Goal: Information Seeking & Learning: Learn about a topic

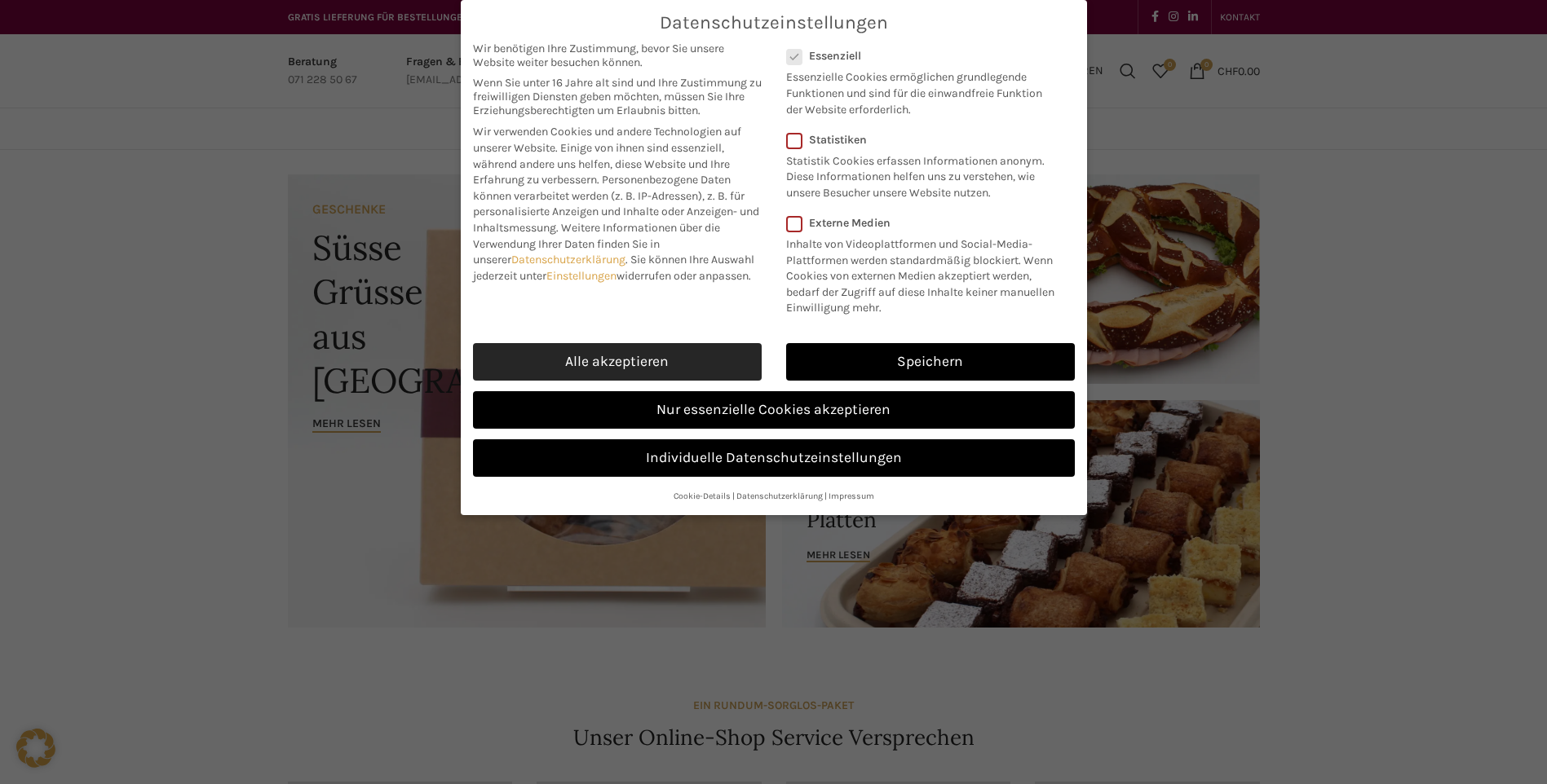
click at [711, 363] on link "Alle akzeptieren" at bounding box center [617, 362] width 289 height 38
checkbox input "true"
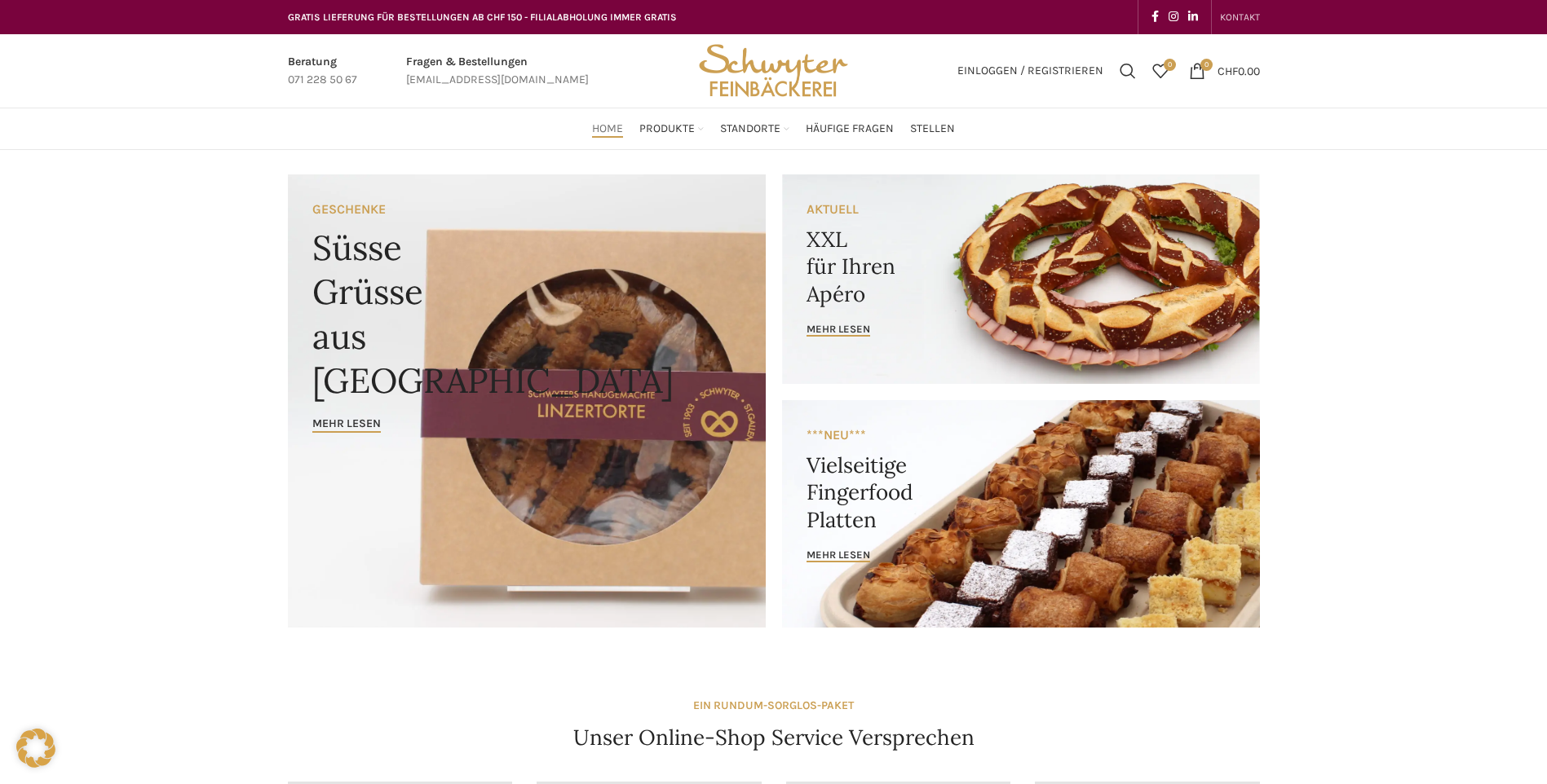
click at [1247, 13] on span "KONTAKT" at bounding box center [1239, 18] width 40 height 12
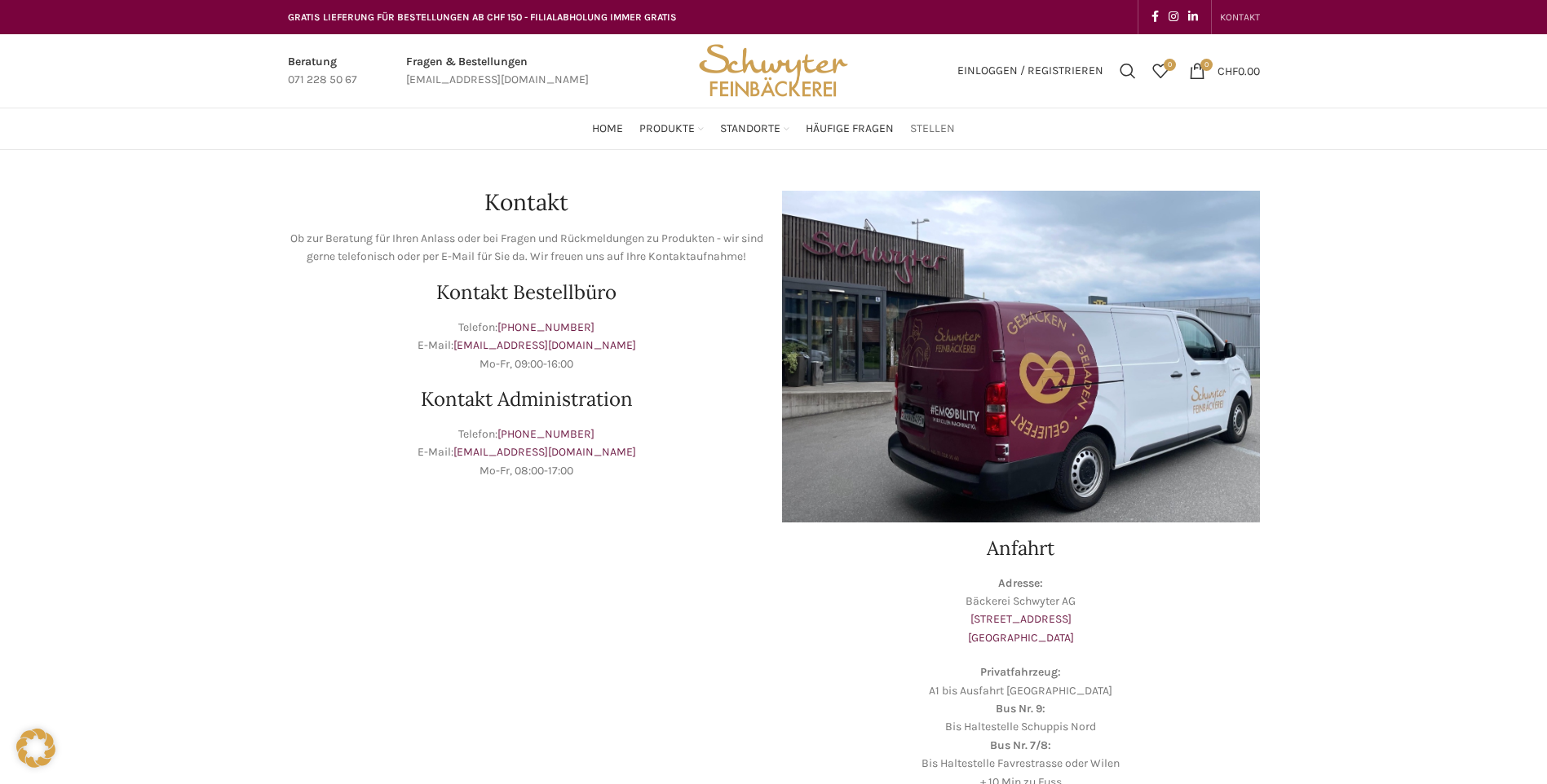
click at [932, 131] on span "Stellen" at bounding box center [932, 129] width 45 height 15
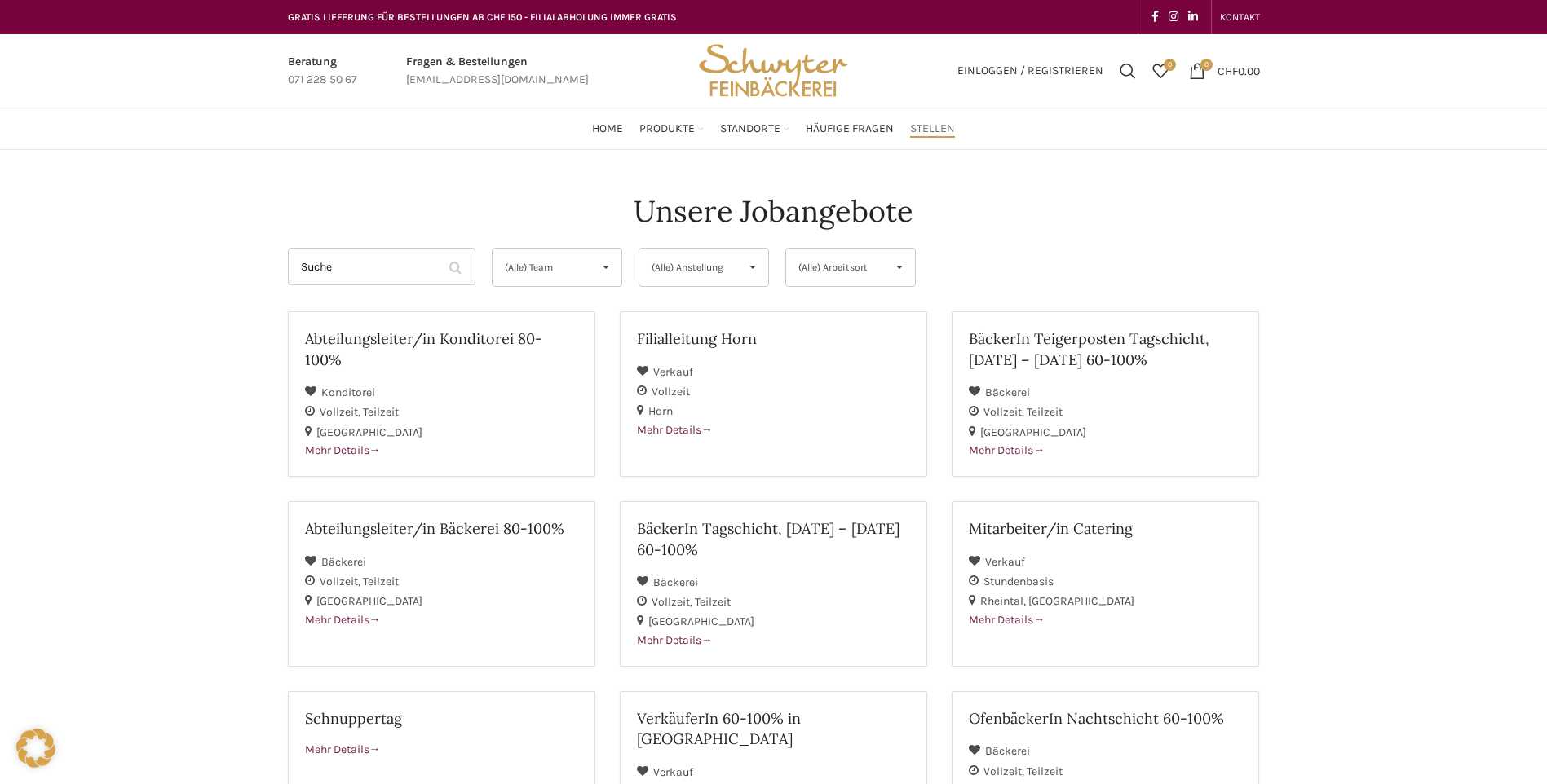
click at [825, 270] on span "(Alle) Arbeitsort" at bounding box center [837, 267] width 77 height 38
click at [807, 332] on li "[GEOGRAPHIC_DATA]" at bounding box center [850, 335] width 129 height 33
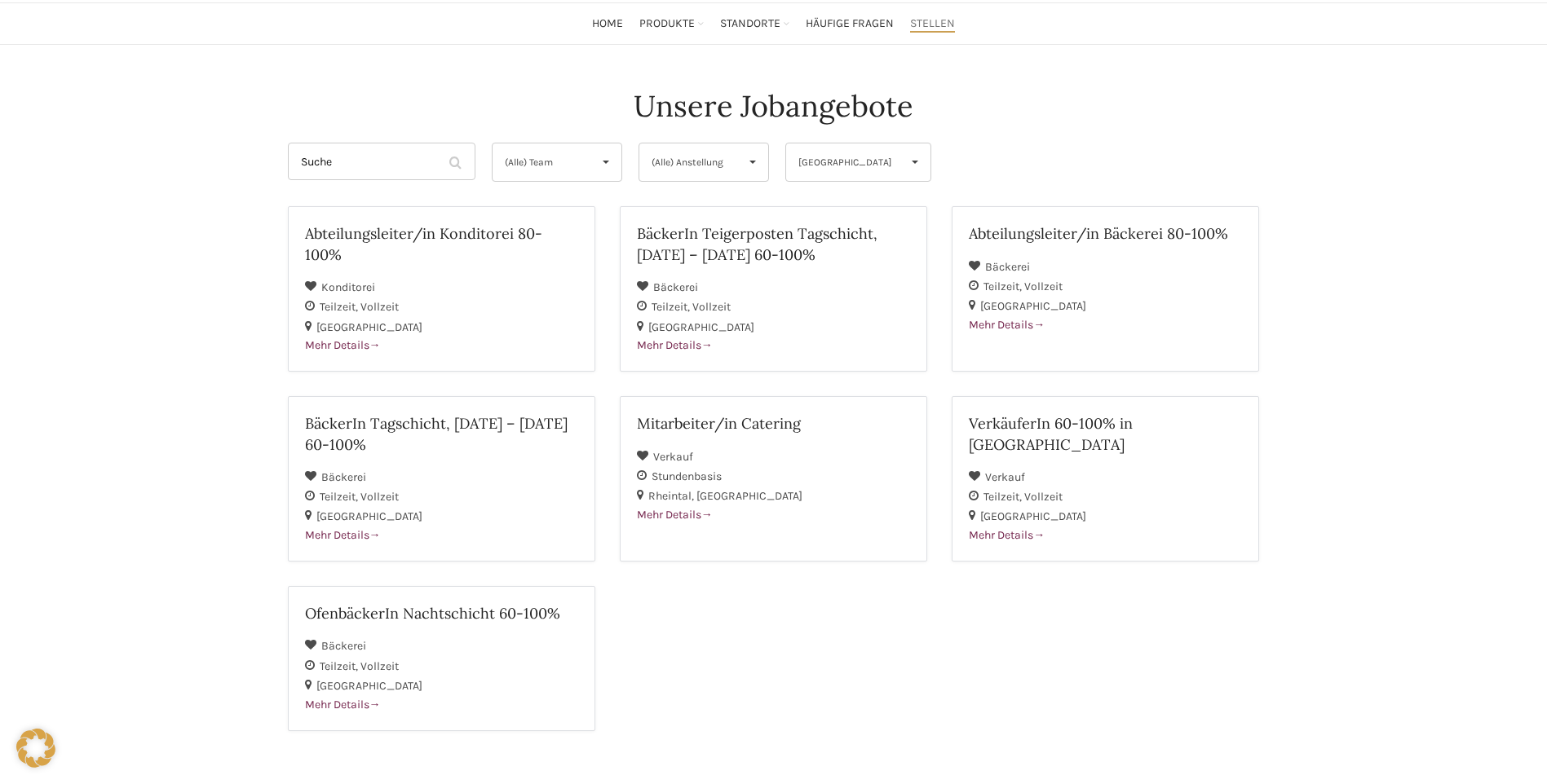
scroll to position [82, 0]
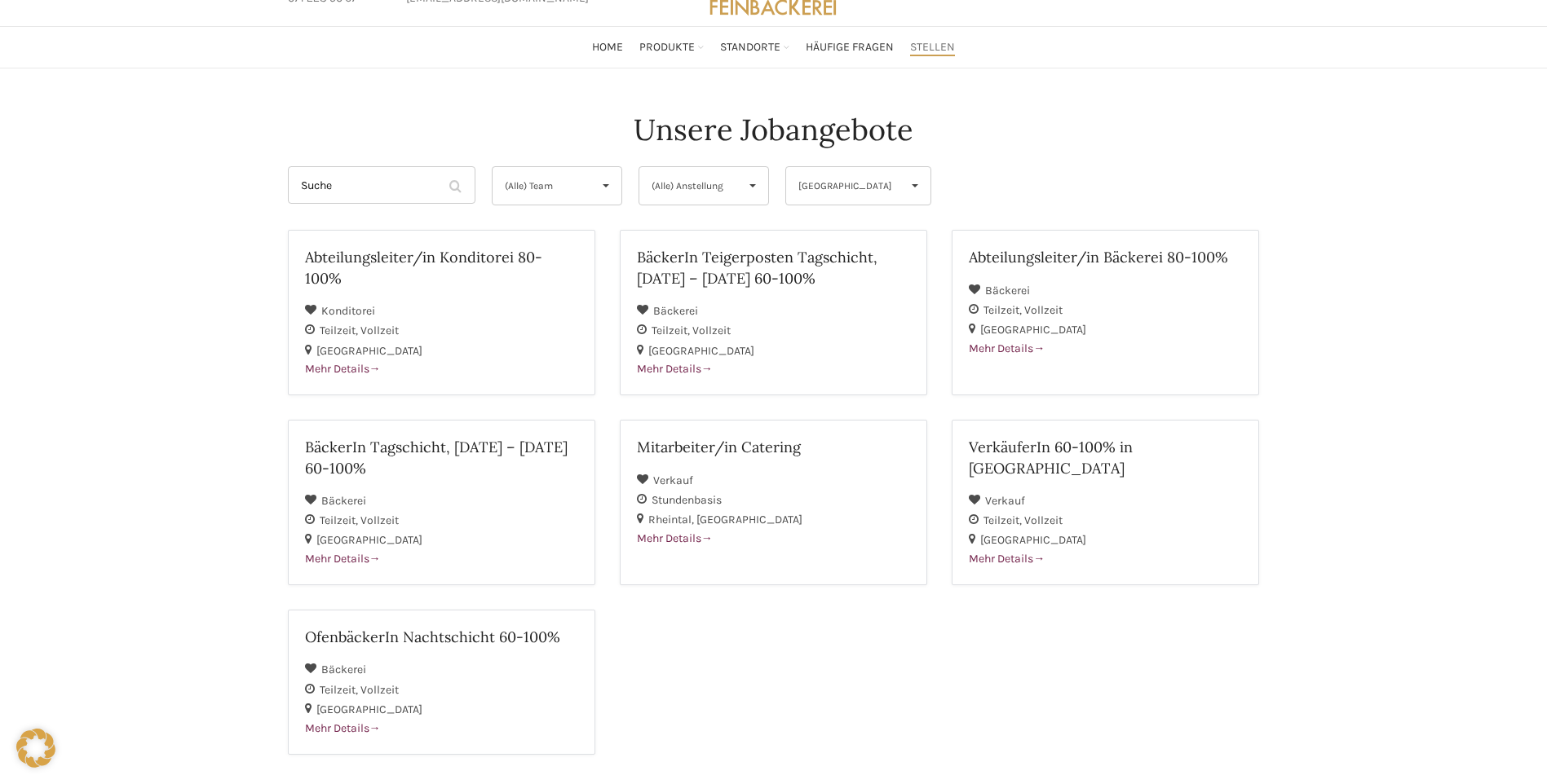
click at [900, 186] on span "▾" at bounding box center [915, 186] width 31 height 38
click at [840, 281] on li "Rheintal" at bounding box center [850, 286] width 129 height 33
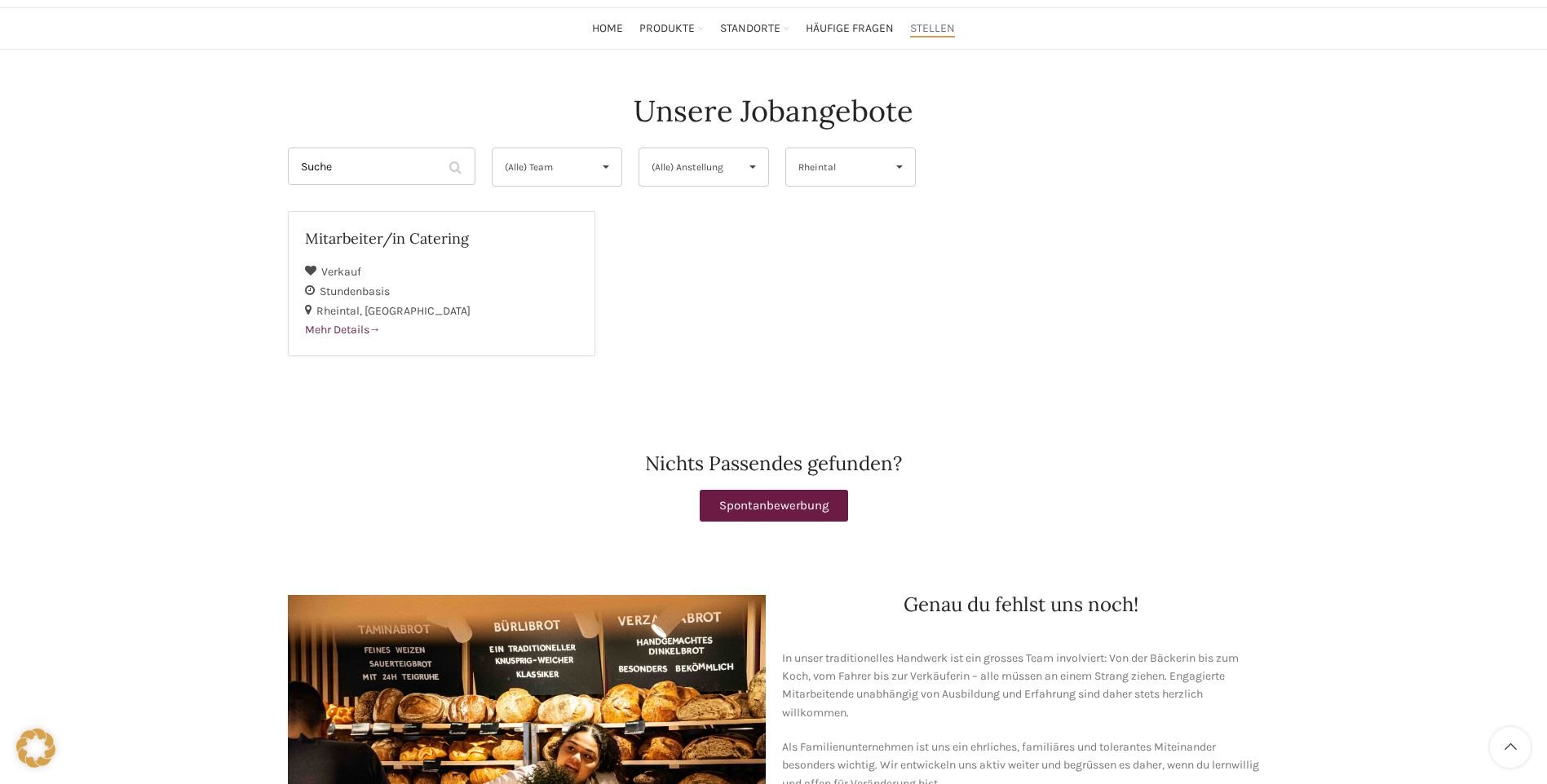
scroll to position [82, 0]
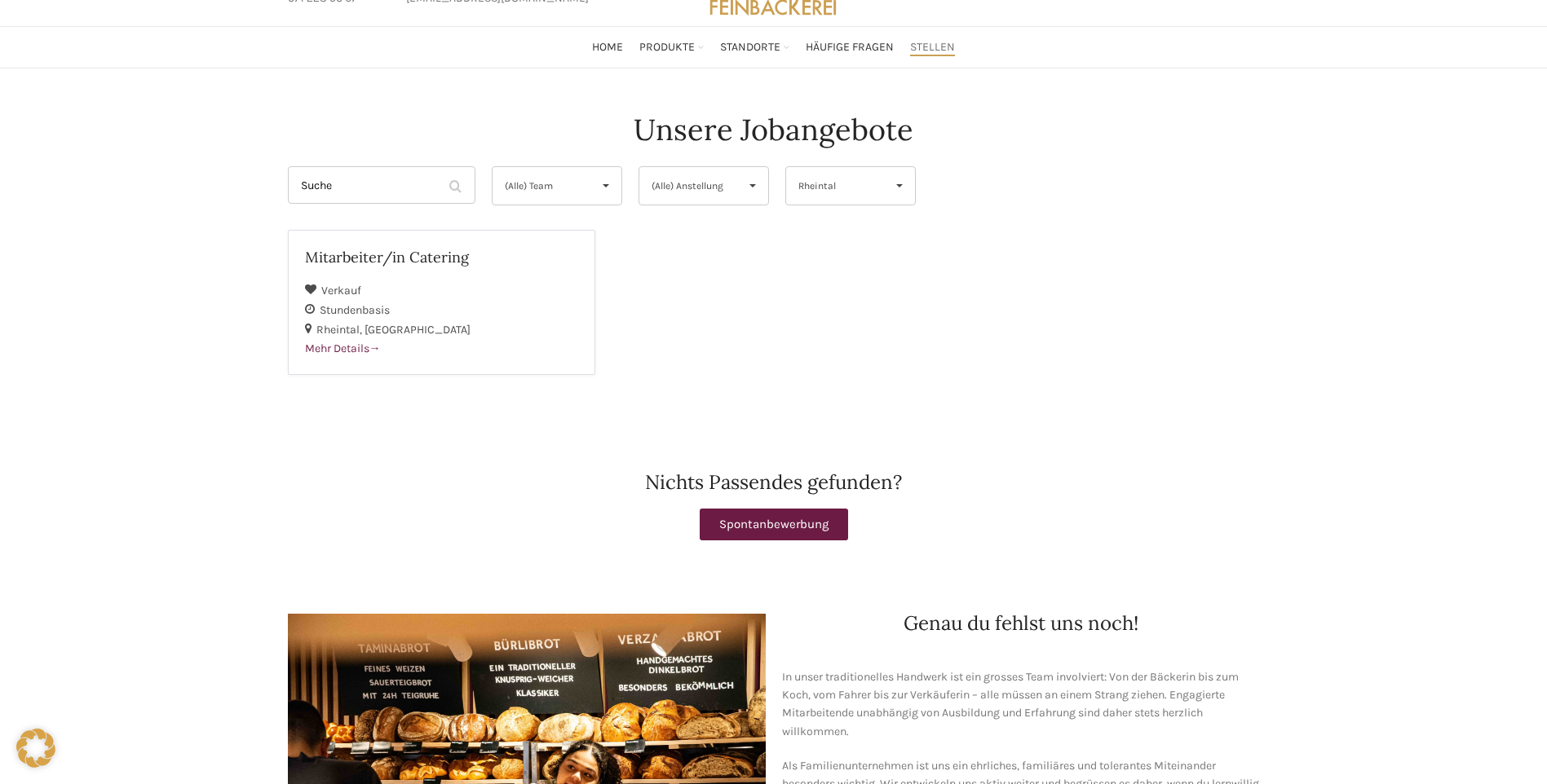
click at [874, 187] on span "Rheintal" at bounding box center [837, 186] width 77 height 38
click at [864, 320] on li "Horn" at bounding box center [850, 318] width 129 height 33
select select "157"
